Goal: Task Accomplishment & Management: Manage account settings

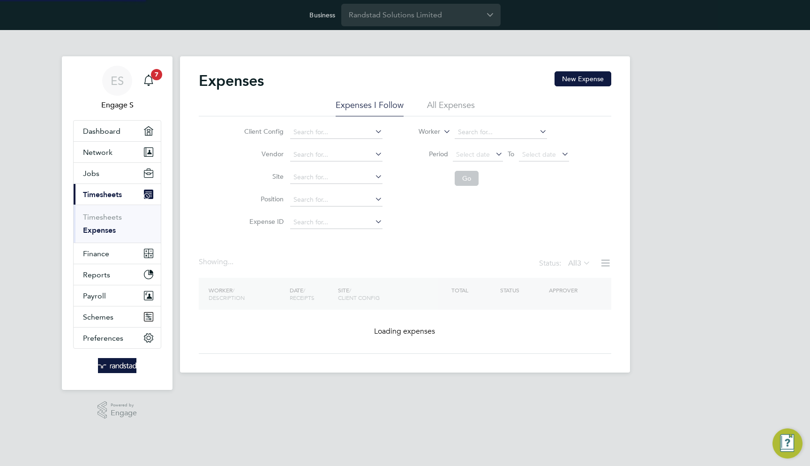
click at [452, 103] on li "All Expenses" at bounding box center [451, 107] width 48 height 17
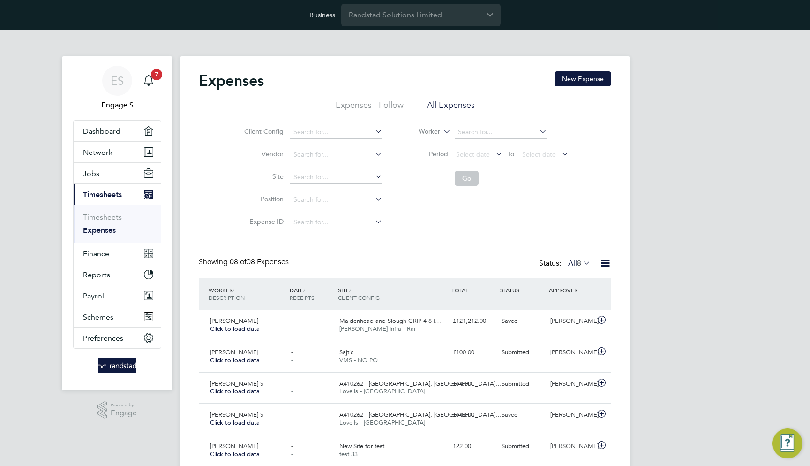
scroll to position [5, 5]
click at [512, 354] on span "Submitted" at bounding box center [516, 352] width 28 height 8
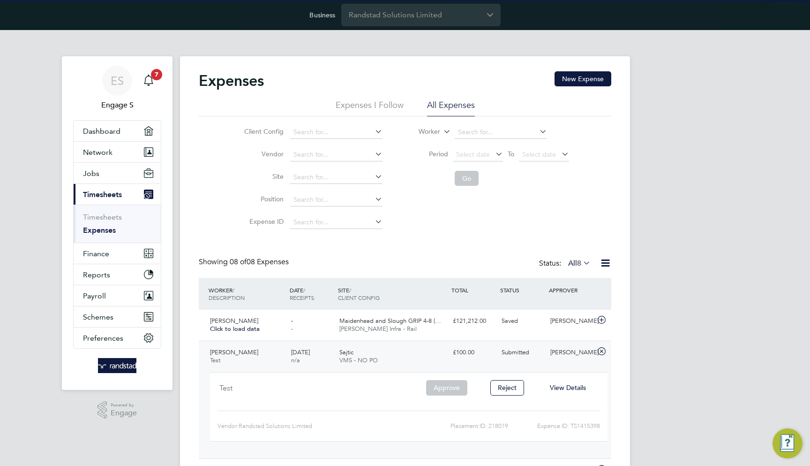
click at [554, 385] on span "View Details" at bounding box center [568, 387] width 36 height 8
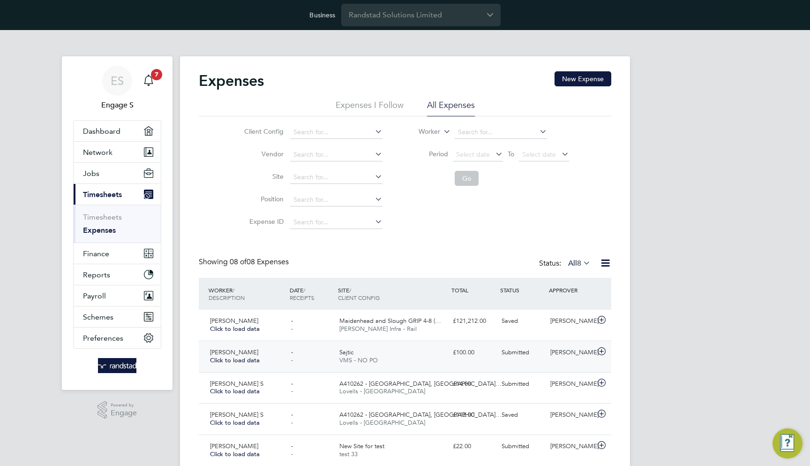
click at [532, 355] on div "Submitted" at bounding box center [522, 352] width 49 height 15
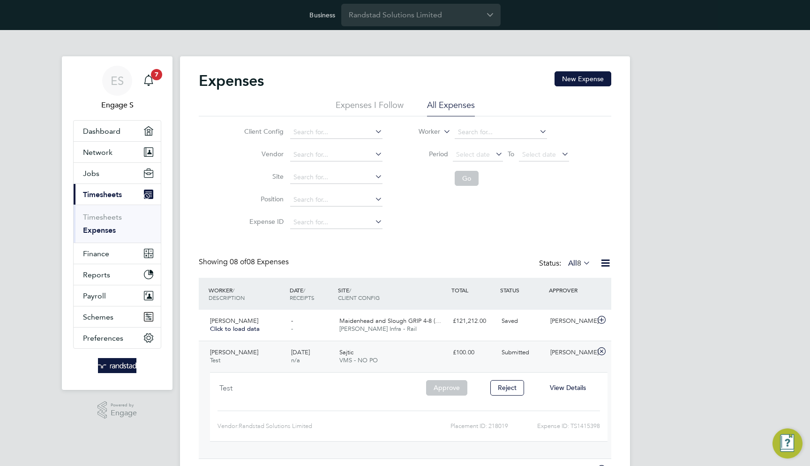
click at [563, 383] on span "View Details" at bounding box center [568, 387] width 36 height 8
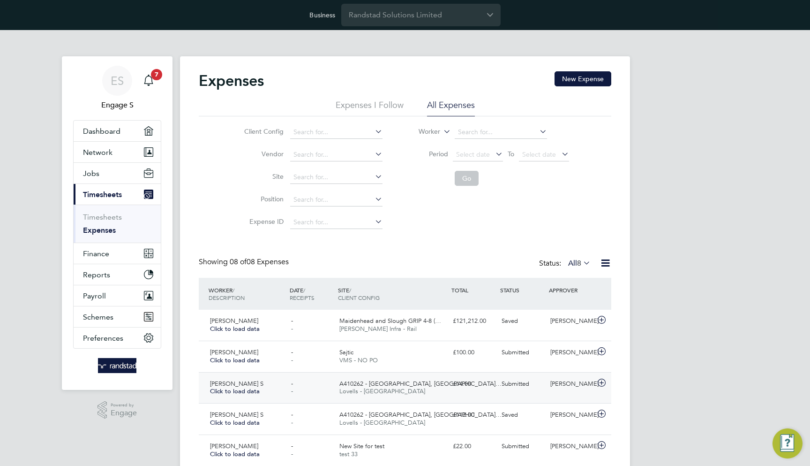
click at [531, 382] on div "Submitted" at bounding box center [522, 383] width 49 height 15
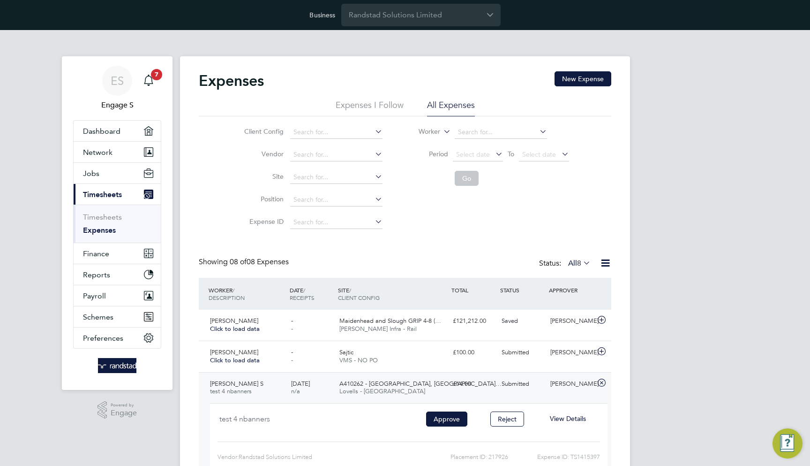
click at [564, 414] on span "View Details" at bounding box center [568, 418] width 36 height 8
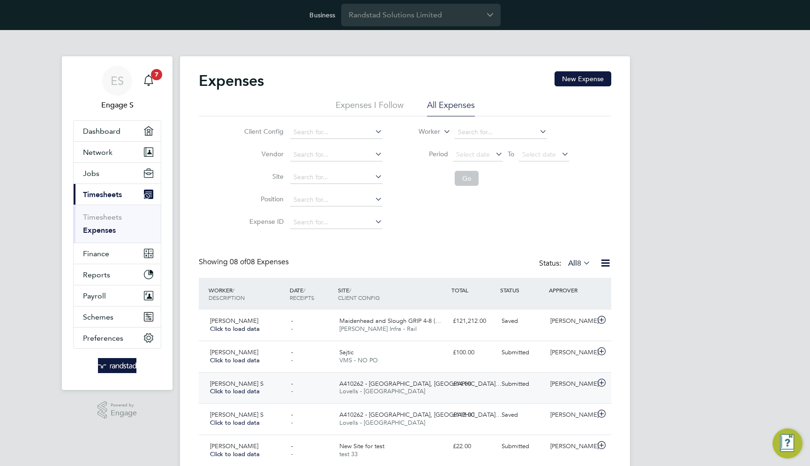
click at [549, 386] on div "Gail H" at bounding box center [571, 383] width 49 height 15
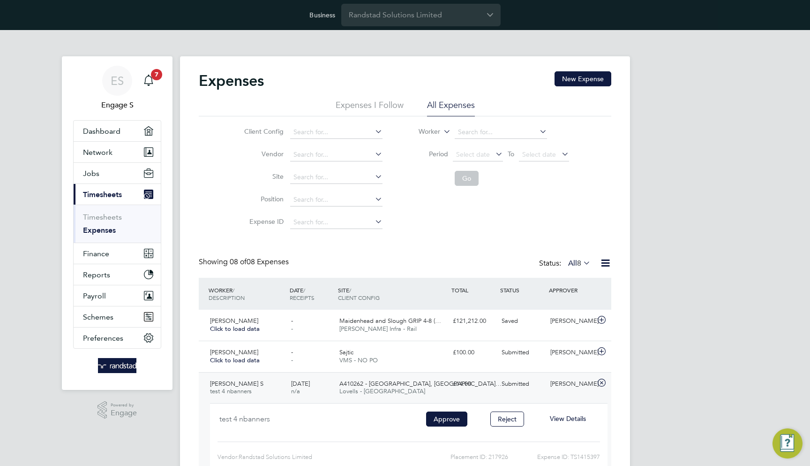
click at [560, 414] on span "View Details" at bounding box center [568, 418] width 36 height 8
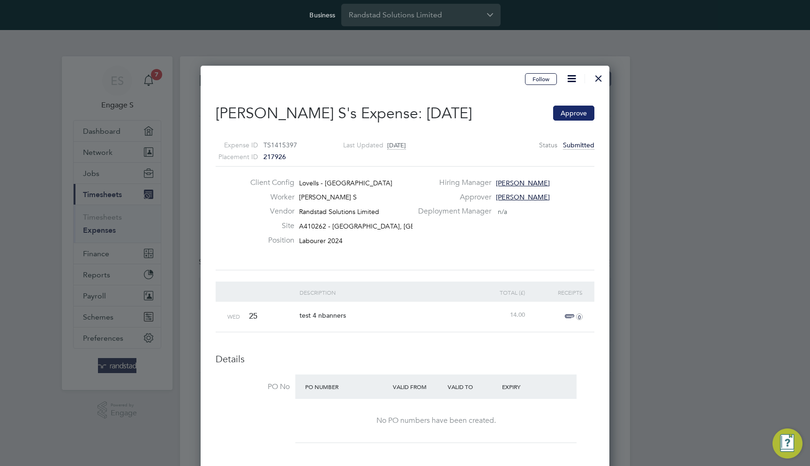
click at [582, 117] on button "Approve" at bounding box center [573, 112] width 41 height 15
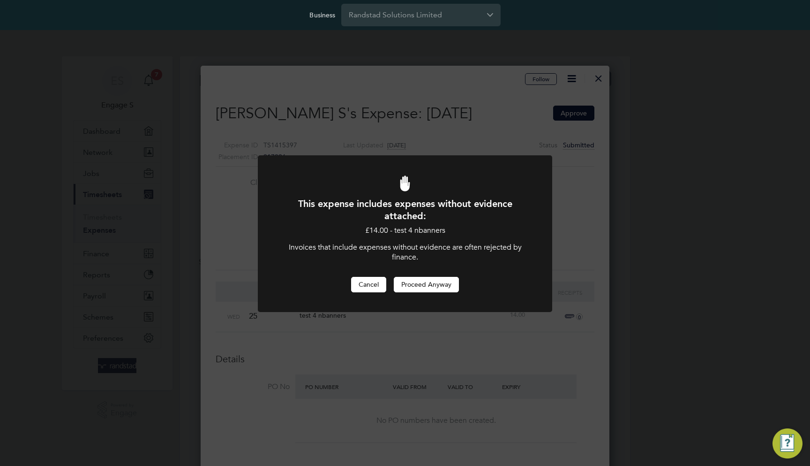
click at [372, 286] on button "Cancel" at bounding box center [368, 284] width 35 height 15
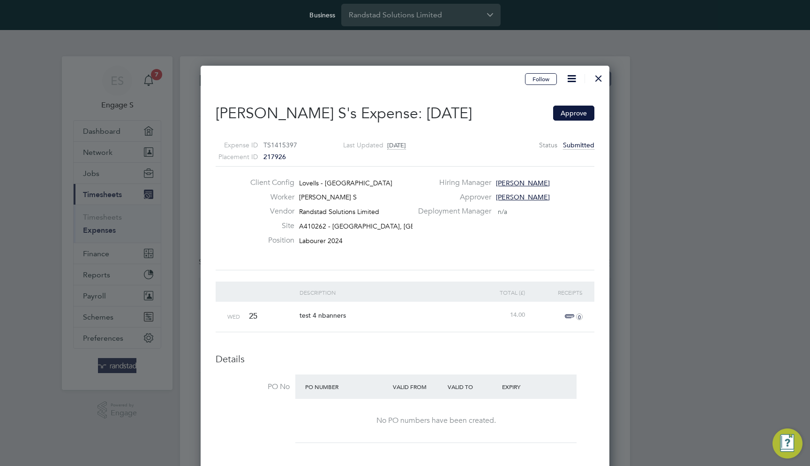
click at [571, 316] on span "0" at bounding box center [572, 316] width 21 height 11
click at [570, 315] on span "0" at bounding box center [572, 316] width 21 height 11
click at [565, 314] on span "+" at bounding box center [572, 316] width 21 height 11
click at [574, 118] on button "Approve" at bounding box center [573, 112] width 41 height 15
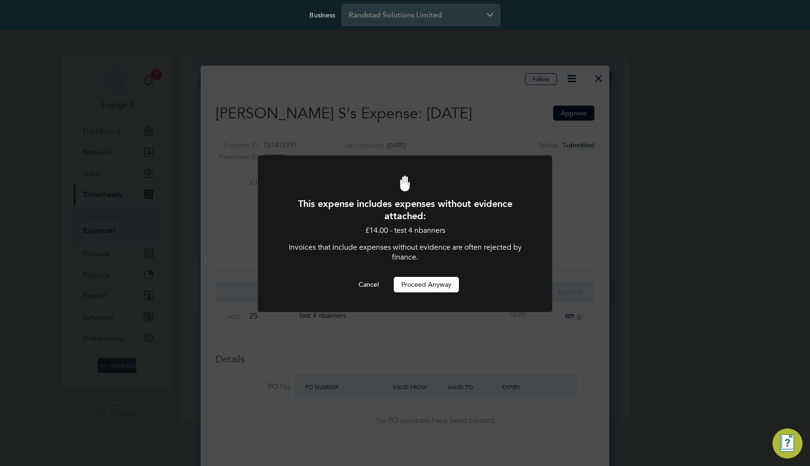
click at [438, 288] on button "Proceed Anyway" at bounding box center [426, 284] width 65 height 15
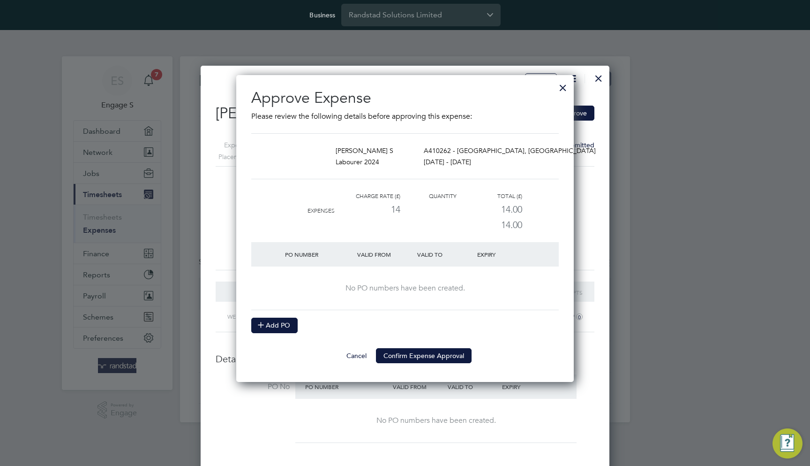
click at [264, 326] on icon at bounding box center [260, 324] width 7 height 7
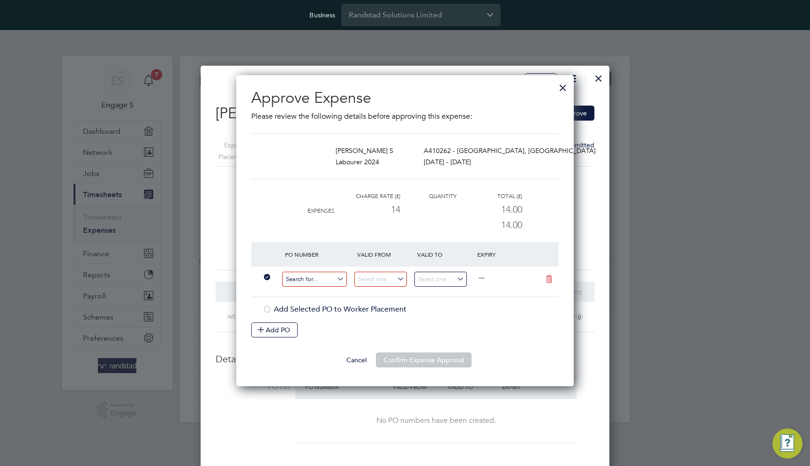
click at [317, 276] on input at bounding box center [314, 278] width 65 height 15
click at [319, 284] on input at bounding box center [314, 278] width 65 height 15
click at [565, 89] on div at bounding box center [563, 85] width 17 height 17
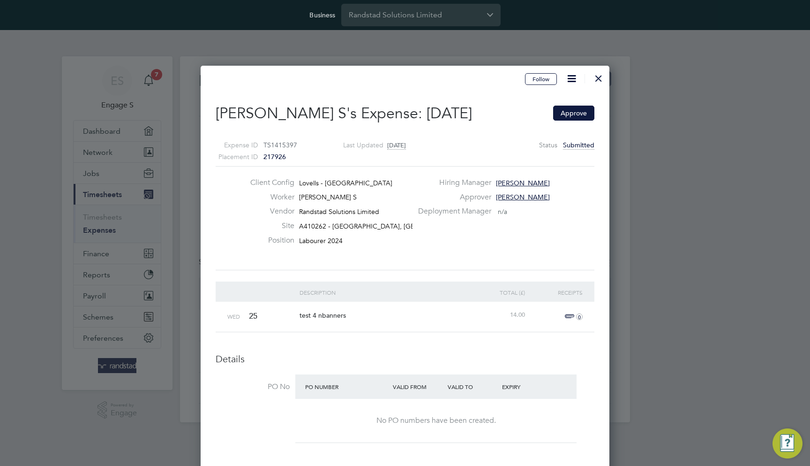
click at [595, 81] on div at bounding box center [598, 76] width 17 height 17
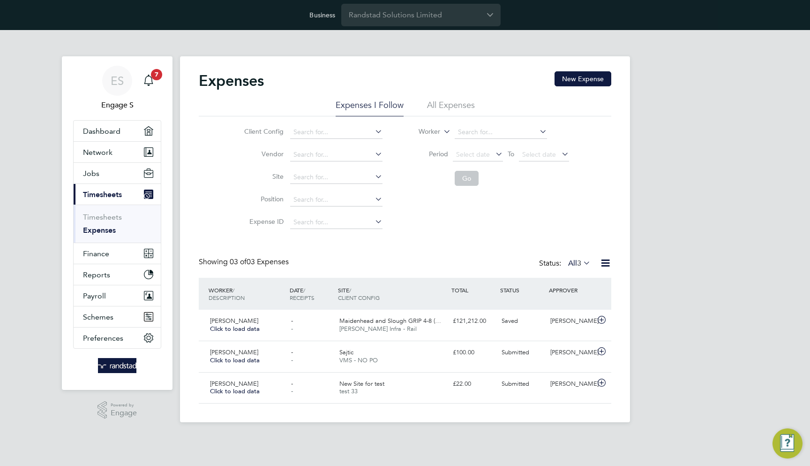
scroll to position [23, 82]
click at [109, 230] on link "Expenses" at bounding box center [99, 230] width 33 height 9
click at [381, 15] on input "Randstad Solutions Limited" at bounding box center [420, 15] width 159 height 22
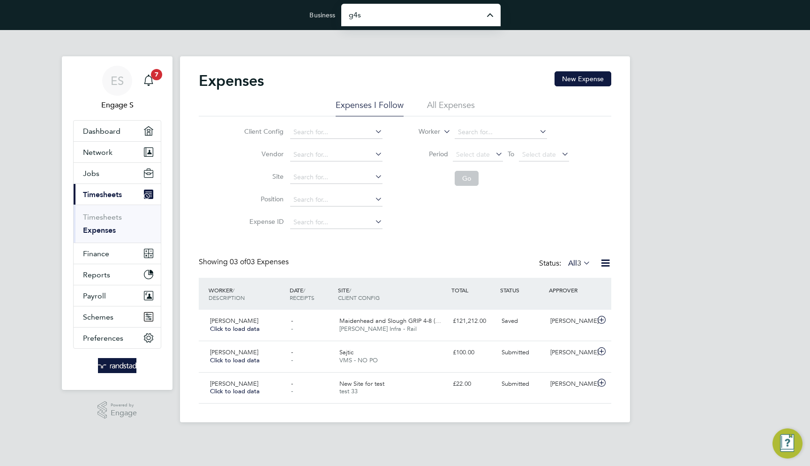
type input "G4S Facilities Management (Uk) Limited"
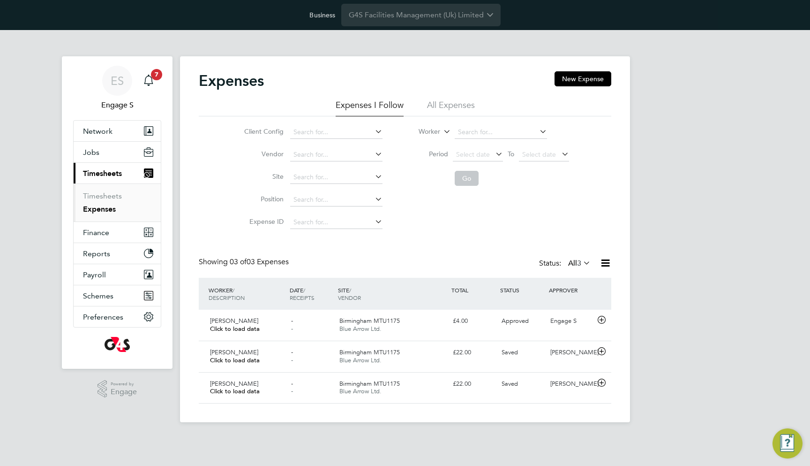
click at [577, 262] on span "3" at bounding box center [579, 262] width 4 height 9
click at [571, 279] on li "All" at bounding box center [578, 279] width 43 height 13
click at [443, 103] on li "All Expenses" at bounding box center [451, 107] width 48 height 17
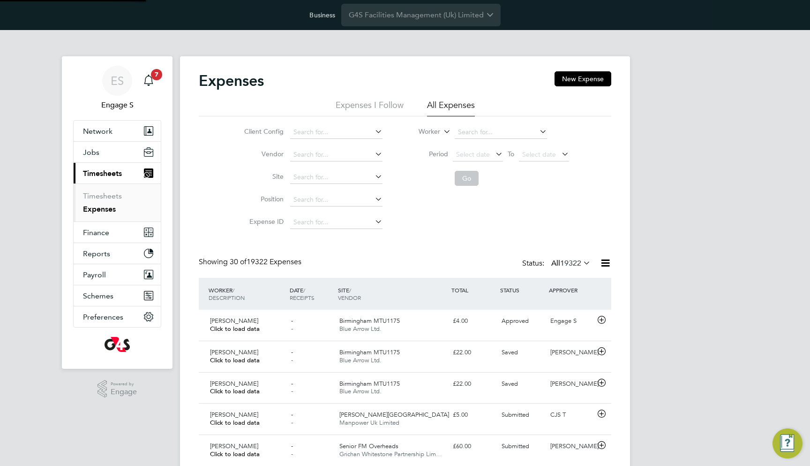
scroll to position [5, 5]
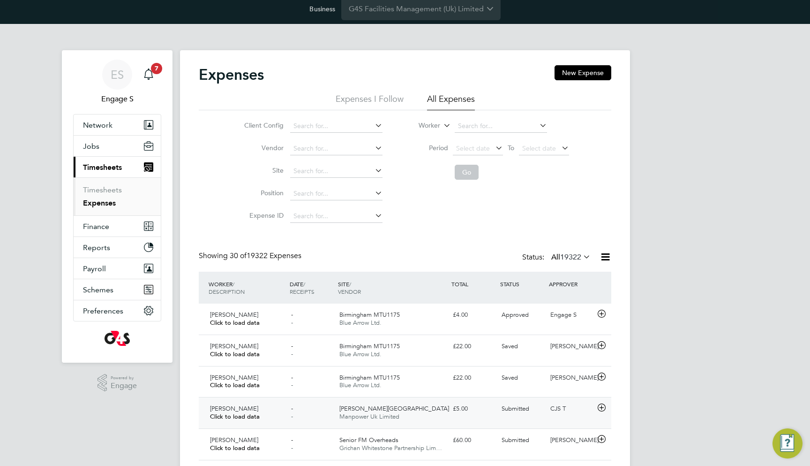
click at [543, 406] on div "Submitted" at bounding box center [522, 408] width 49 height 15
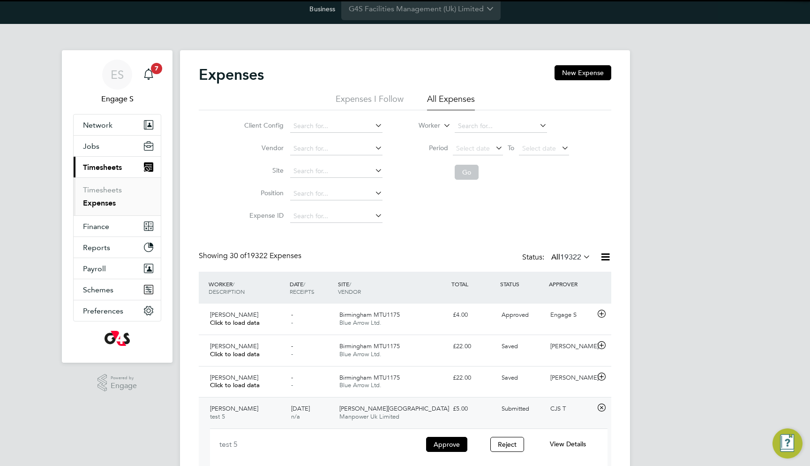
click at [564, 439] on span "View Details" at bounding box center [568, 443] width 36 height 8
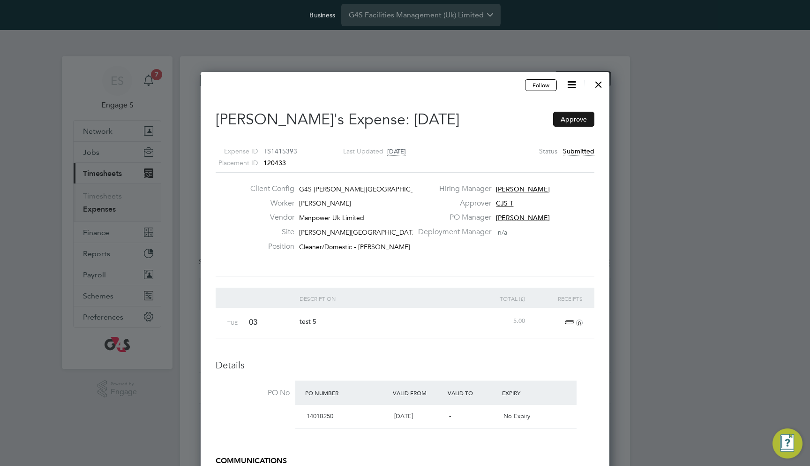
click at [578, 117] on button "Approve" at bounding box center [573, 119] width 41 height 15
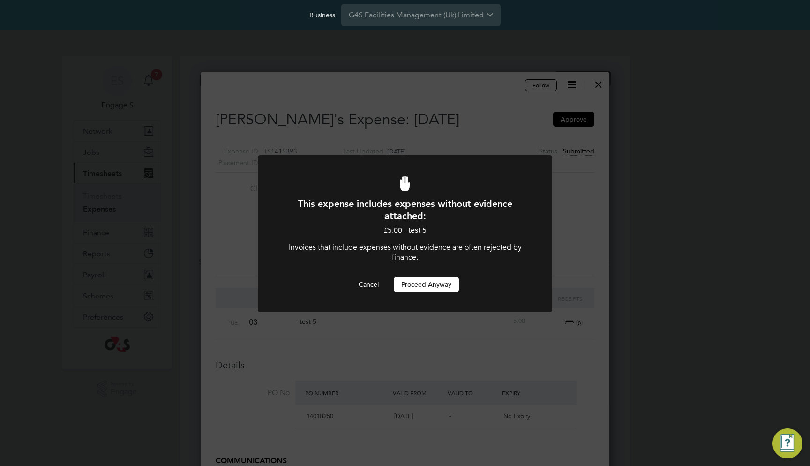
click at [448, 289] on button "Proceed Anyway" at bounding box center [426, 284] width 65 height 15
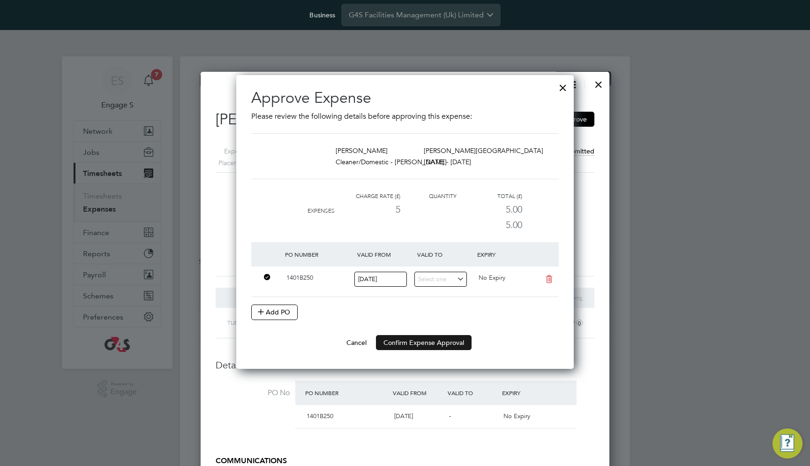
click at [445, 338] on button "Confirm Expense Approval" at bounding box center [424, 342] width 96 height 15
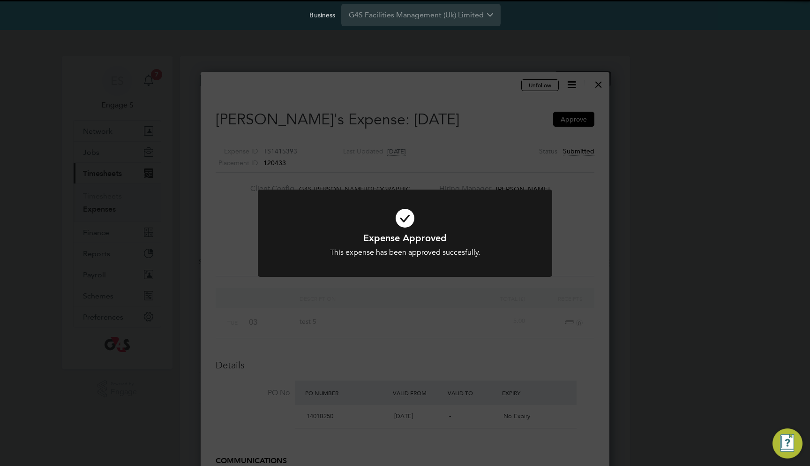
scroll to position [979, 409]
click at [537, 142] on div "Expense Approved This expense has been approved succesfully. Cancel Okay" at bounding box center [405, 233] width 810 height 466
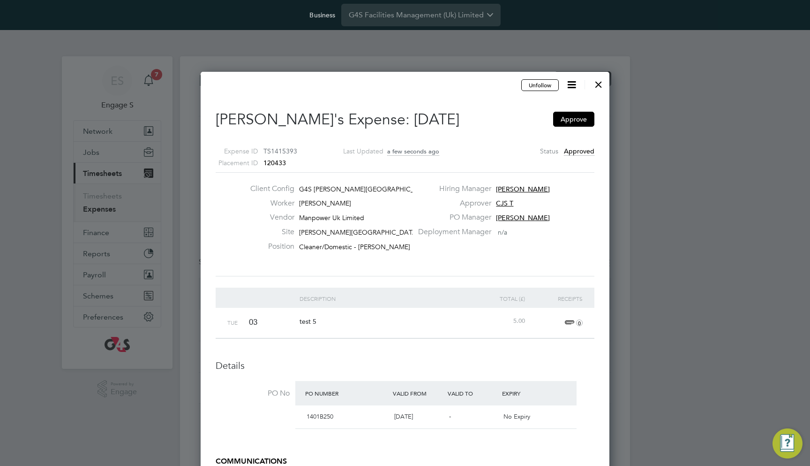
scroll to position [5, 5]
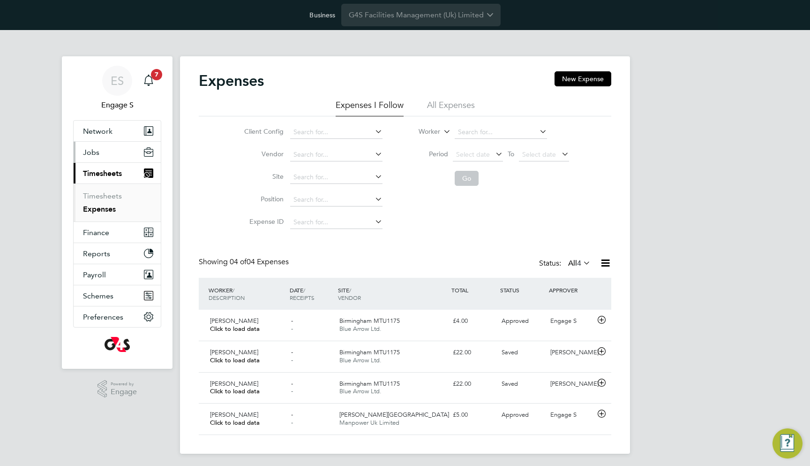
click at [118, 159] on button "Jobs" at bounding box center [117, 152] width 87 height 21
click at [125, 143] on button "Jobs" at bounding box center [117, 152] width 87 height 21
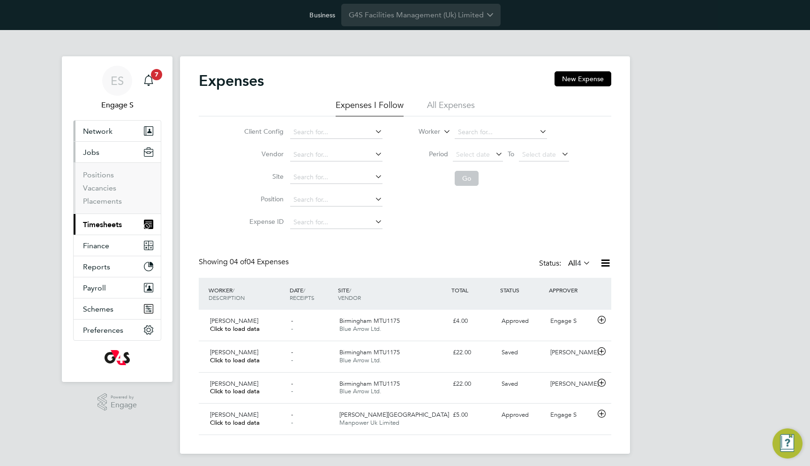
click at [121, 126] on button "Network" at bounding box center [117, 130] width 87 height 21
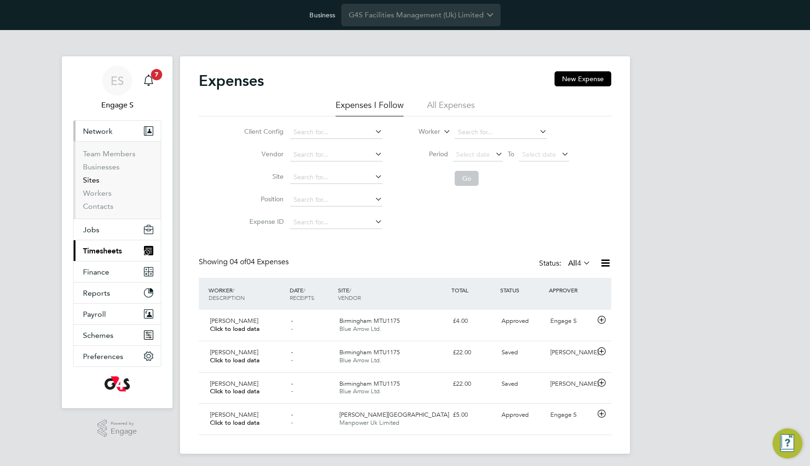
click at [96, 181] on link "Sites" at bounding box center [91, 179] width 16 height 9
